Goal: Information Seeking & Learning: Learn about a topic

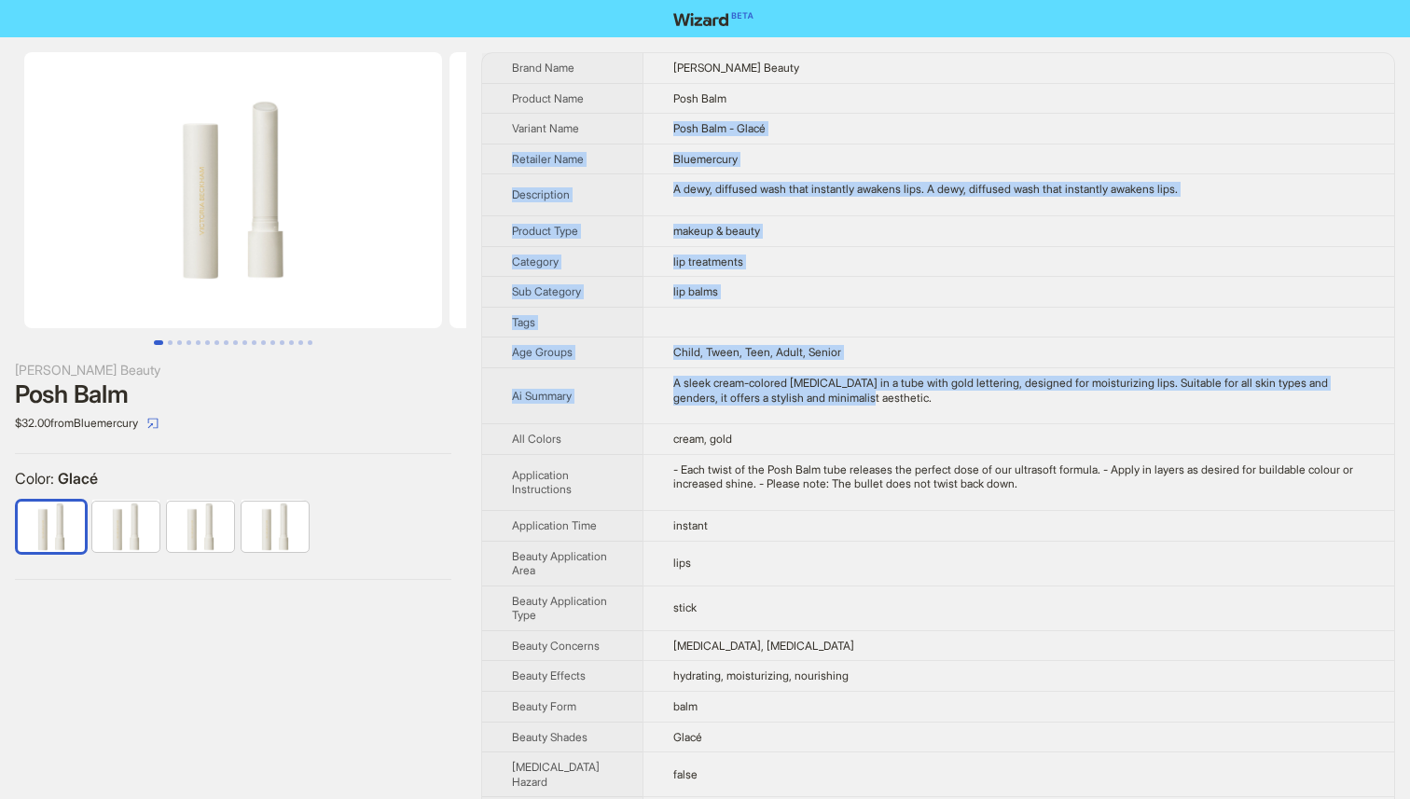
drag, startPoint x: 841, startPoint y: 401, endPoint x: 812, endPoint y: 113, distance: 289.7
click at [812, 113] on tbody "Brand Name [PERSON_NAME] Beauty Product Name Posh Balm Variant Name Posh Balm -…" at bounding box center [938, 717] width 912 height 1329
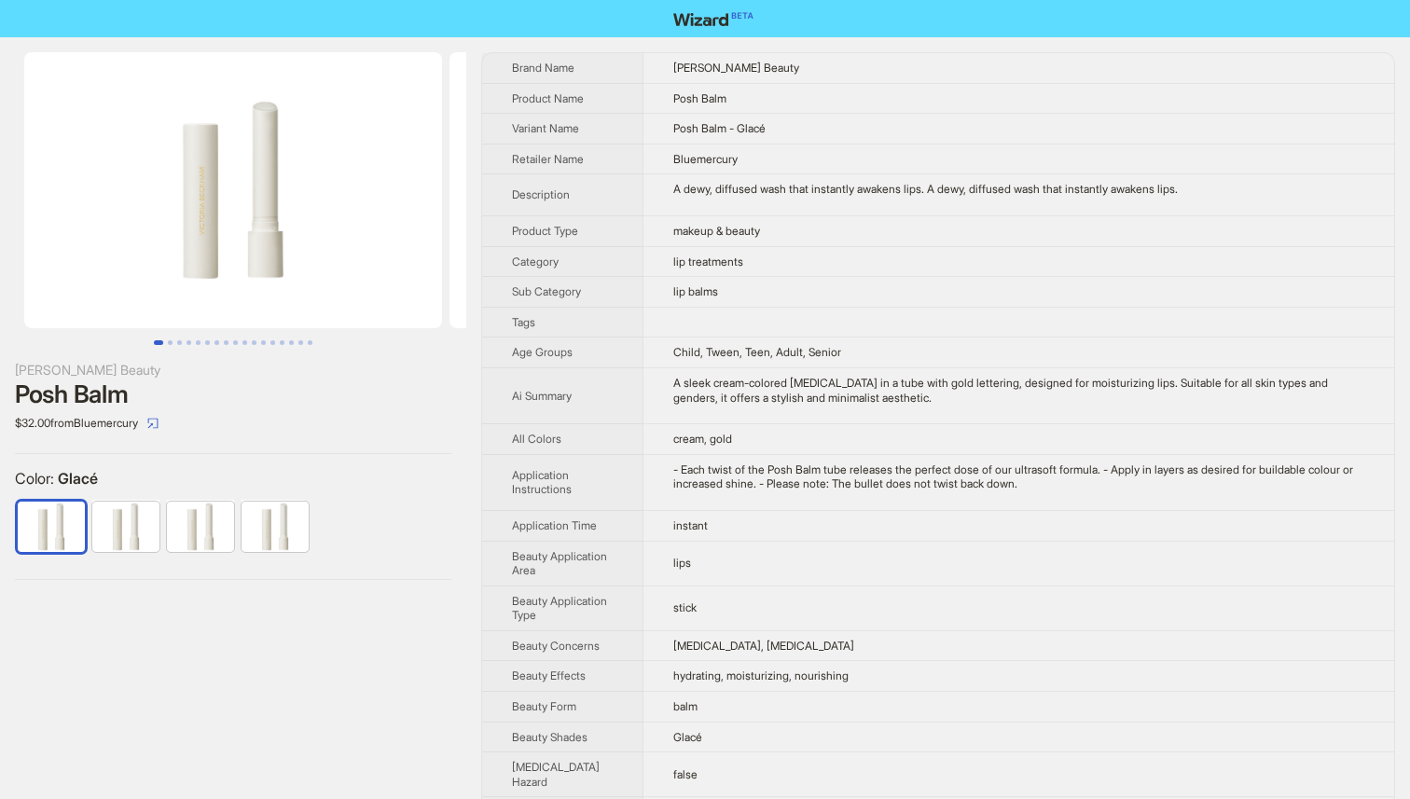
click at [812, 114] on td "Posh Balm - Glacé" at bounding box center [1019, 129] width 752 height 31
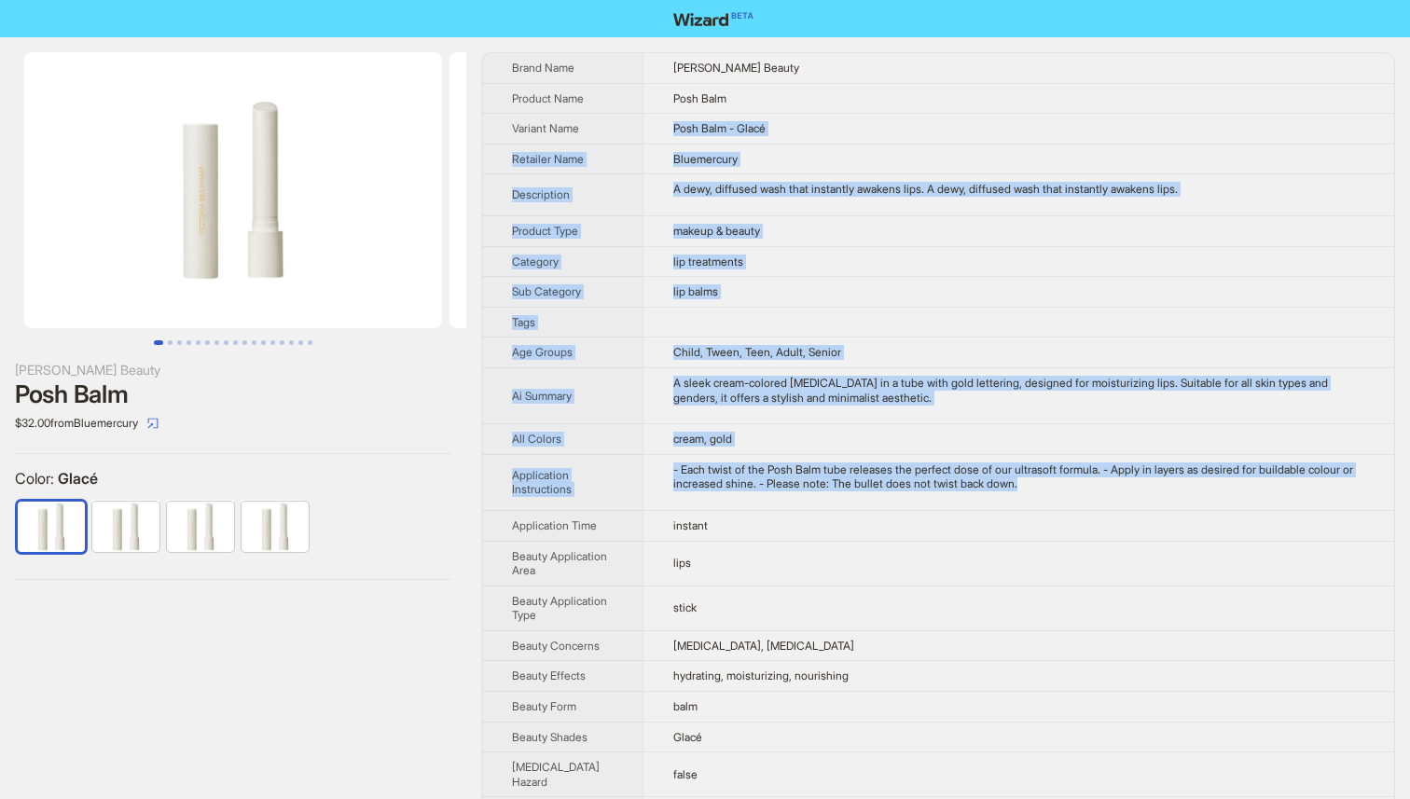
drag, startPoint x: 812, startPoint y: 113, endPoint x: 1126, endPoint y: 492, distance: 491.5
click at [1126, 492] on tbody "Brand Name [PERSON_NAME] Beauty Product Name Posh Balm Variant Name Posh Balm -…" at bounding box center [938, 717] width 912 height 1329
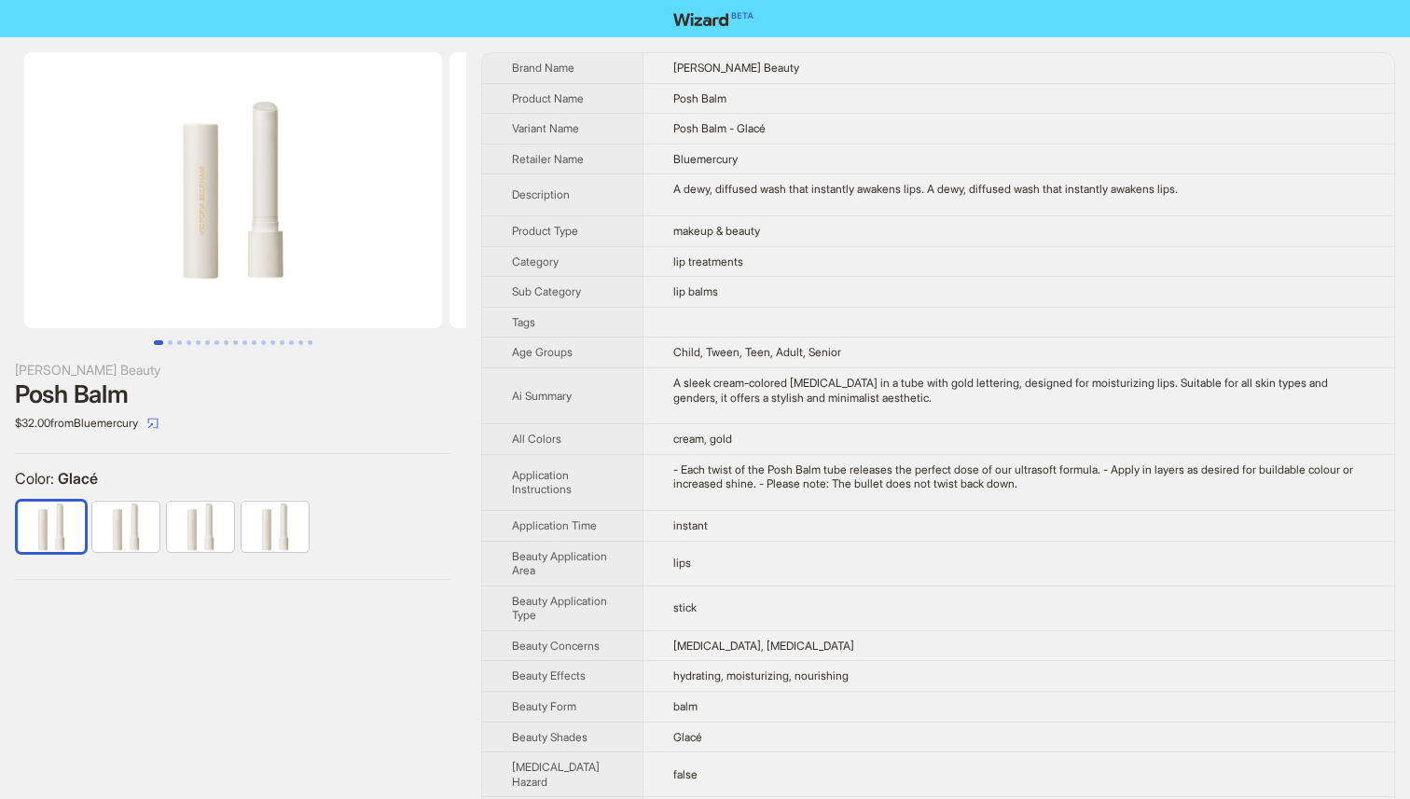
click at [1126, 492] on td "- Each twist of the Posh Balm tube releases the perfect dose of our ultrasoft f…" at bounding box center [1019, 482] width 752 height 56
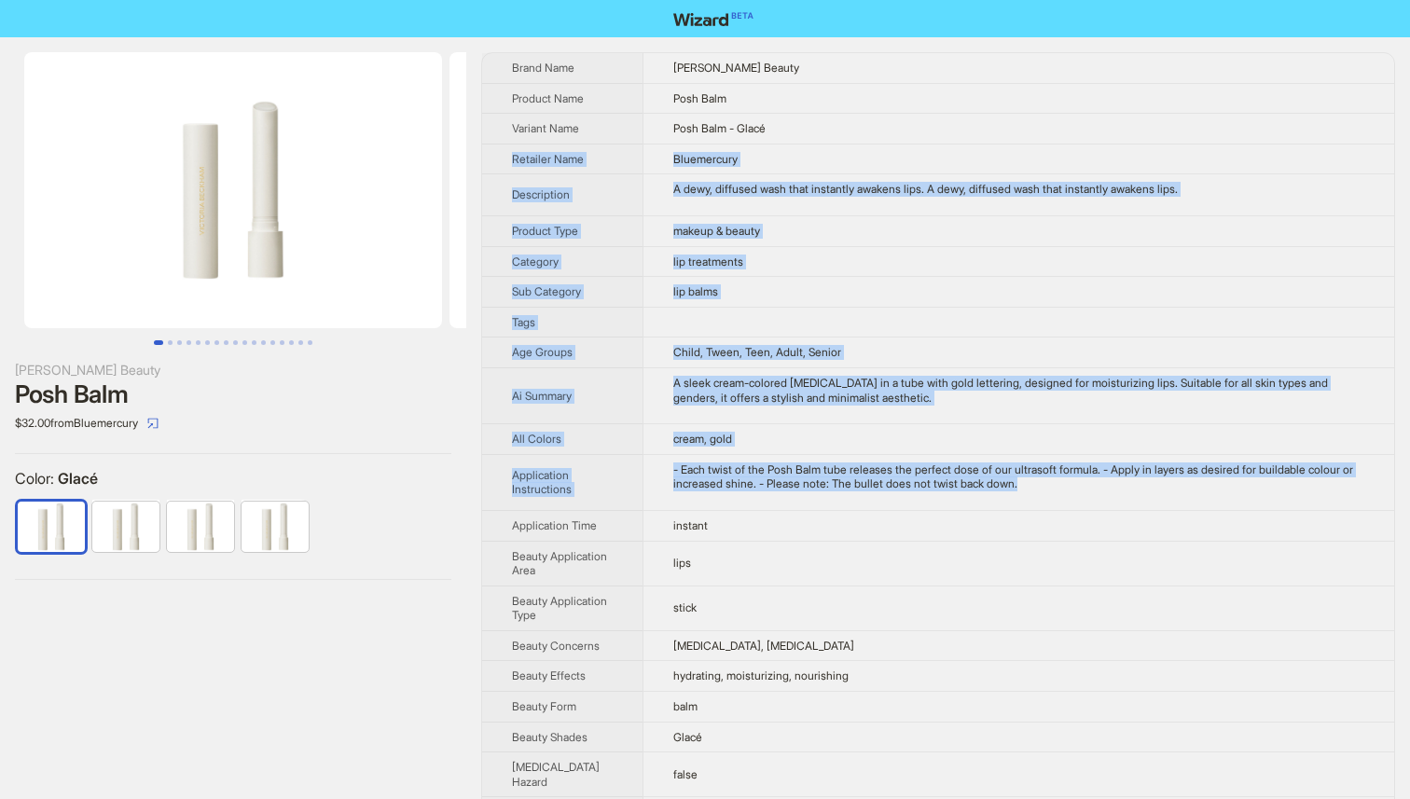
drag, startPoint x: 1126, startPoint y: 492, endPoint x: 973, endPoint y: 130, distance: 392.9
click at [973, 130] on tbody "Brand Name [PERSON_NAME] Beauty Product Name Posh Balm Variant Name Posh Balm -…" at bounding box center [938, 717] width 912 height 1329
drag, startPoint x: 973, startPoint y: 130, endPoint x: 1033, endPoint y: 497, distance: 372.5
click at [1033, 497] on tbody "Brand Name [PERSON_NAME] Beauty Product Name Posh Balm Variant Name Posh Balm -…" at bounding box center [938, 717] width 912 height 1329
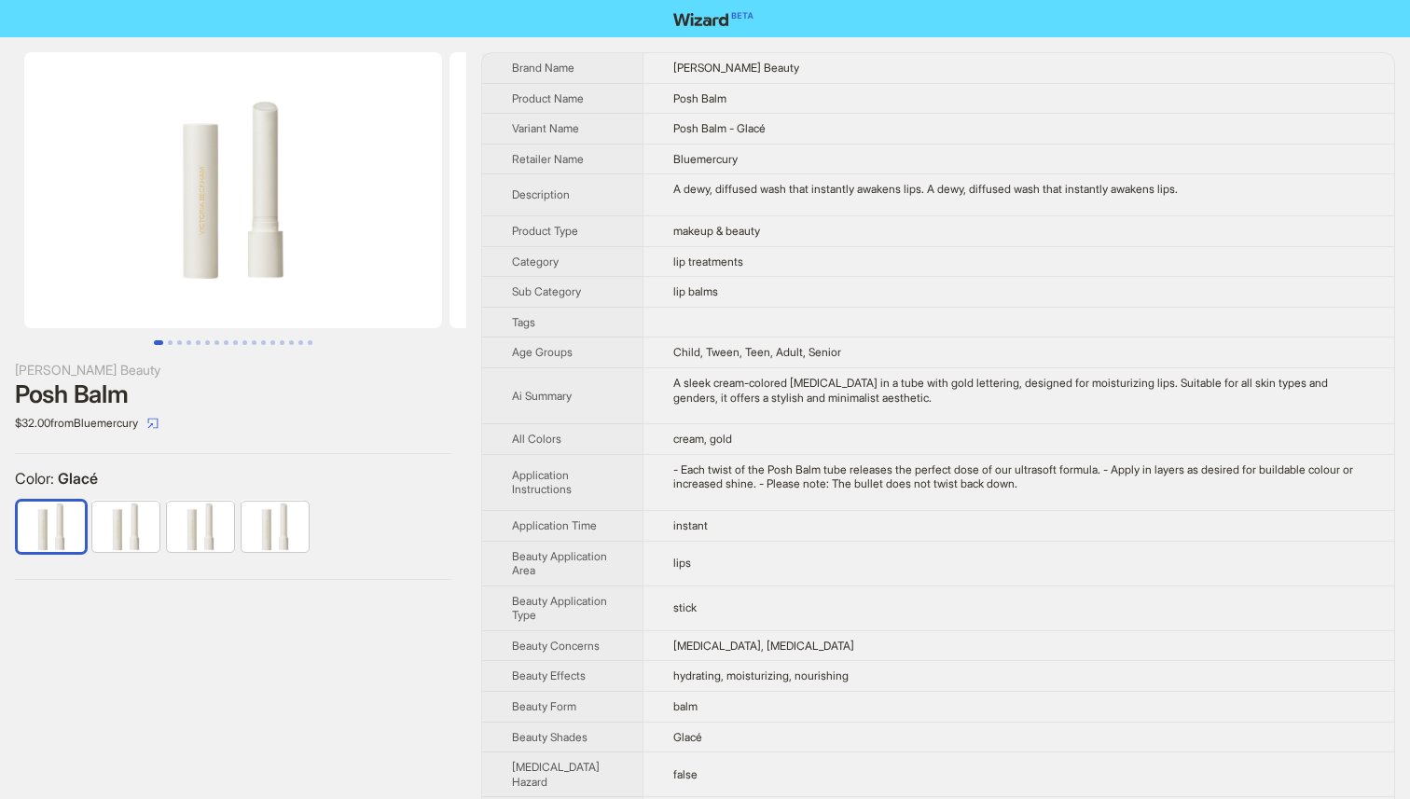
click at [1033, 497] on td "- Each twist of the Posh Balm tube releases the perfect dose of our ultrasoft f…" at bounding box center [1019, 482] width 752 height 56
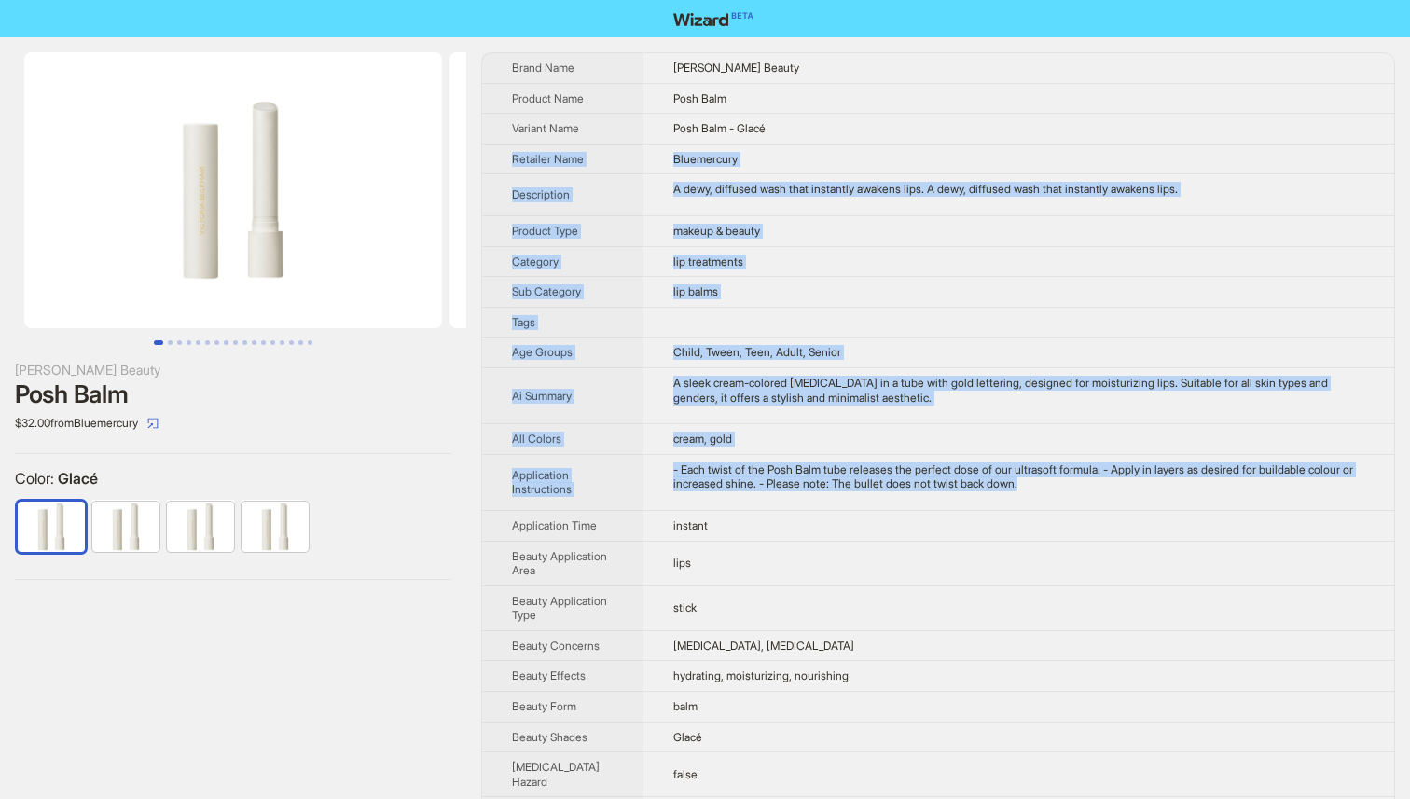
drag, startPoint x: 1033, startPoint y: 497, endPoint x: 963, endPoint y: 123, distance: 380.7
click at [963, 123] on tbody "Brand Name [PERSON_NAME] Beauty Product Name Posh Balm Variant Name Posh Balm -…" at bounding box center [938, 717] width 912 height 1329
drag, startPoint x: 801, startPoint y: 136, endPoint x: 803, endPoint y: 504, distance: 367.5
click at [803, 504] on tbody "Brand Name [PERSON_NAME] Beauty Product Name Posh Balm Variant Name Posh Balm -…" at bounding box center [938, 717] width 912 height 1329
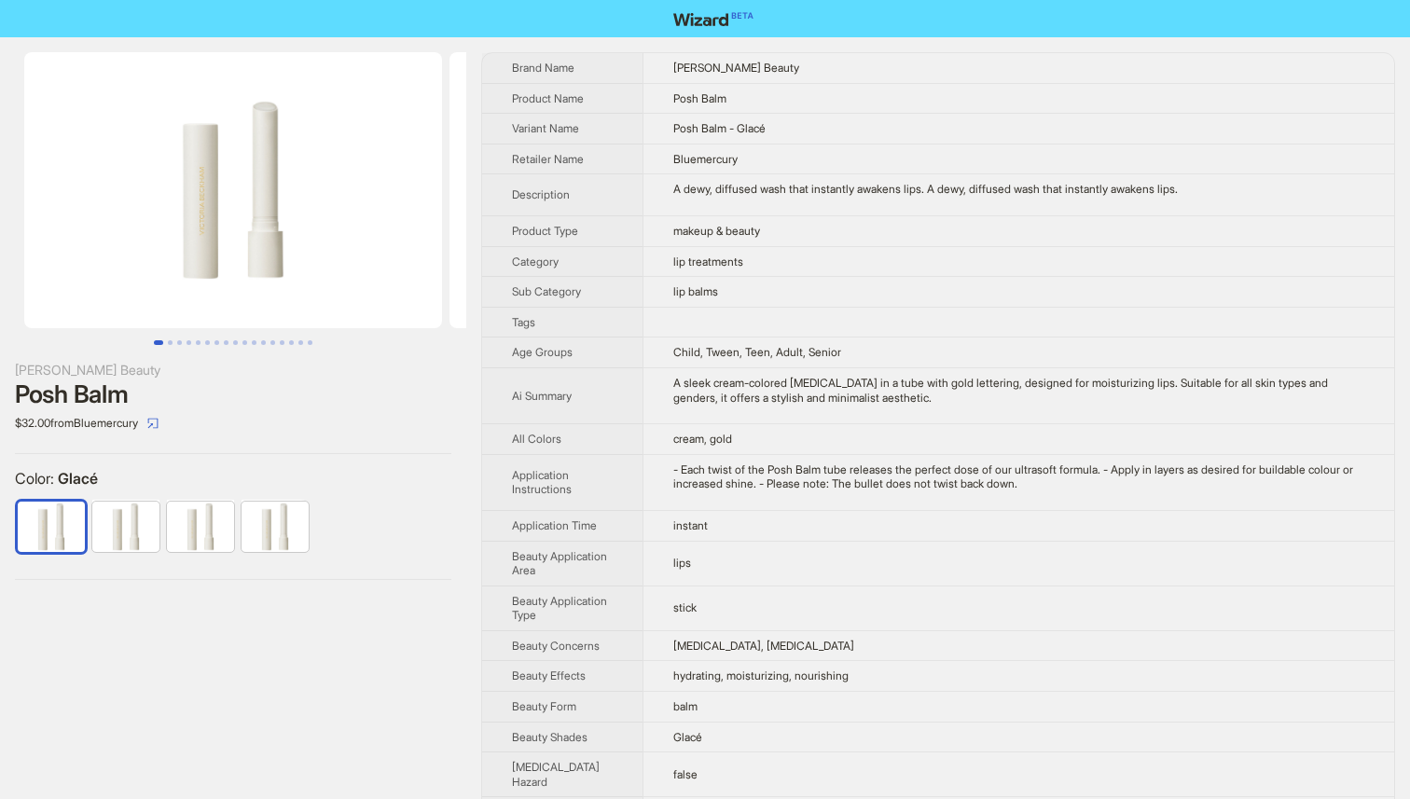
click at [803, 504] on td "- Each twist of the Posh Balm tube releases the perfect dose of our ultrasoft f…" at bounding box center [1019, 482] width 752 height 56
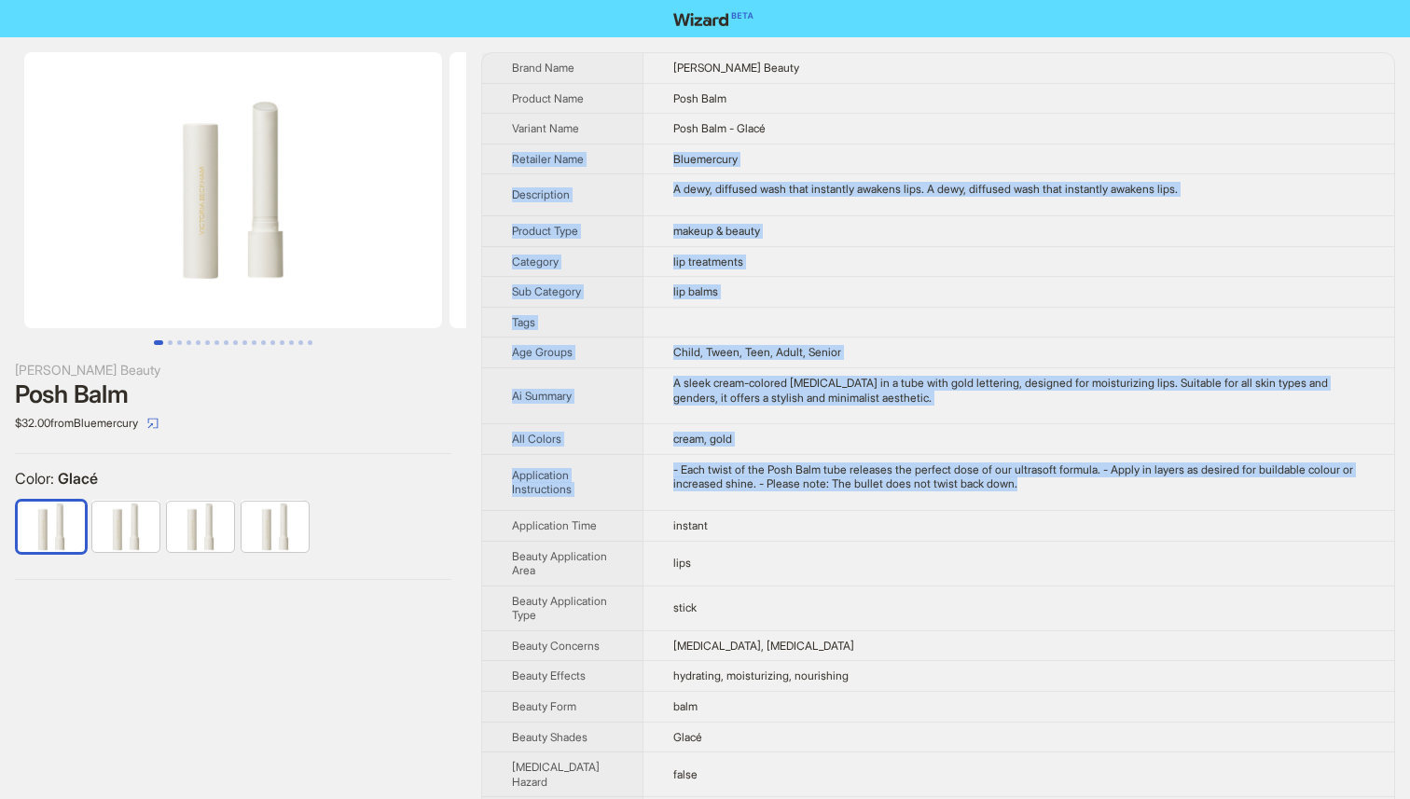
drag, startPoint x: 804, startPoint y: 504, endPoint x: 803, endPoint y: 135, distance: 368.4
click at [803, 135] on tbody "Brand Name [PERSON_NAME] Beauty Product Name Posh Balm Variant Name Posh Balm -…" at bounding box center [938, 717] width 912 height 1329
click at [803, 135] on td "Posh Balm - Glacé" at bounding box center [1019, 129] width 752 height 31
drag, startPoint x: 803, startPoint y: 135, endPoint x: 802, endPoint y: 512, distance: 376.8
click at [802, 512] on tbody "Brand Name [PERSON_NAME] Beauty Product Name Posh Balm Variant Name Posh Balm -…" at bounding box center [938, 717] width 912 height 1329
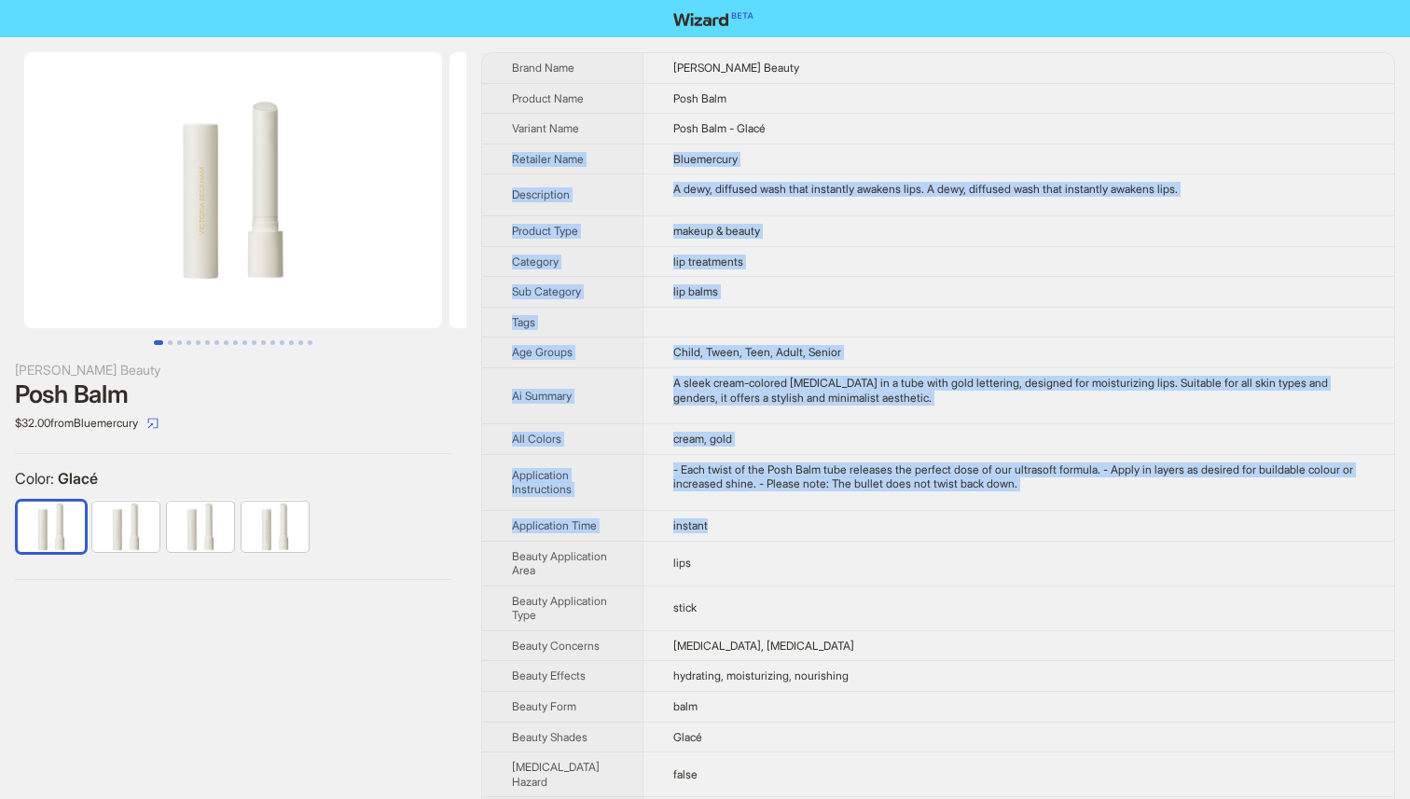
click at [802, 510] on td "instant" at bounding box center [1019, 525] width 752 height 31
drag, startPoint x: 802, startPoint y: 510, endPoint x: 801, endPoint y: 155, distance: 355.4
click at [801, 155] on tbody "Brand Name [PERSON_NAME] Beauty Product Name Posh Balm Variant Name Posh Balm -…" at bounding box center [938, 717] width 912 height 1329
